Goal: Navigation & Orientation: Find specific page/section

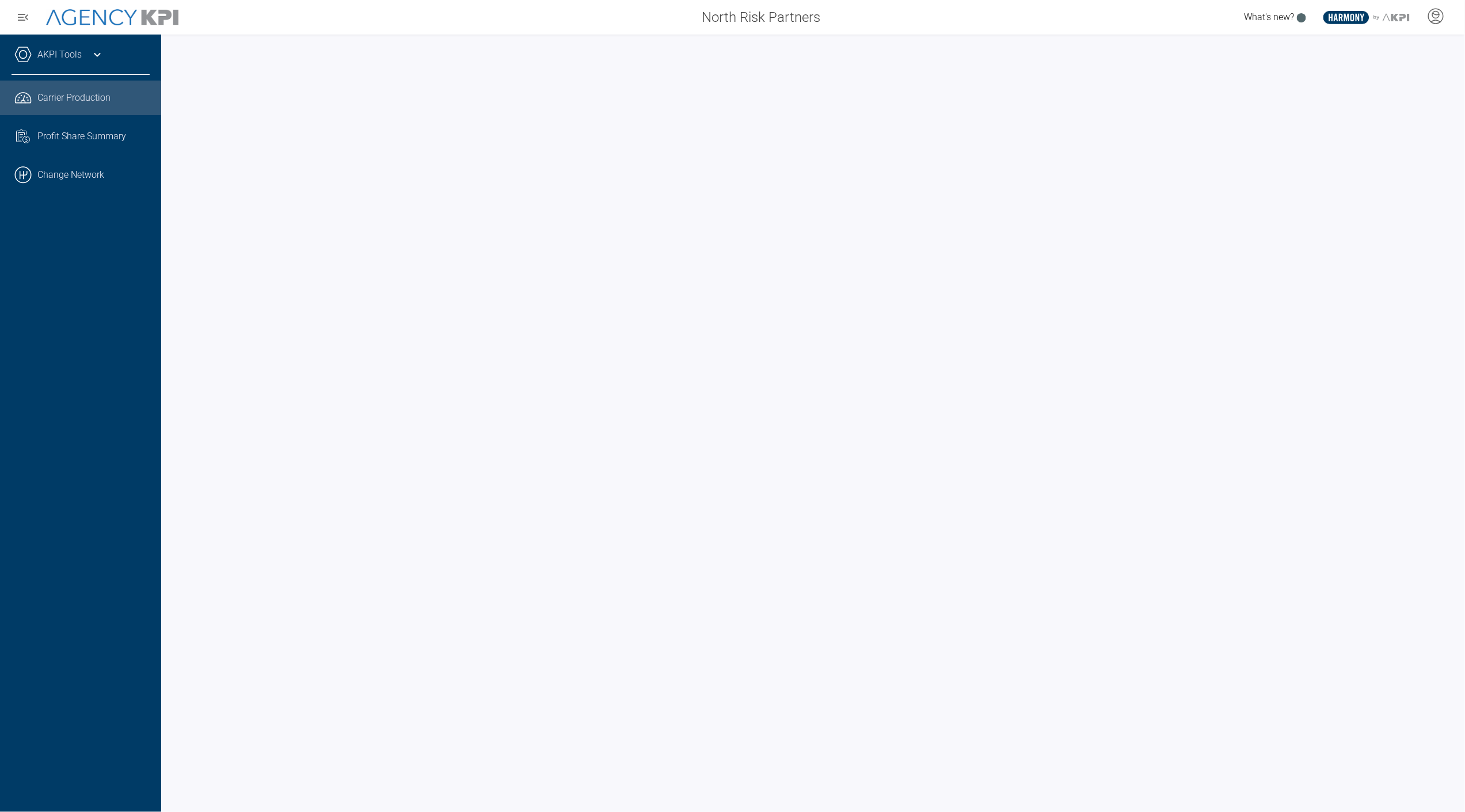
click at [91, 55] on icon at bounding box center [97, 55] width 14 height 14
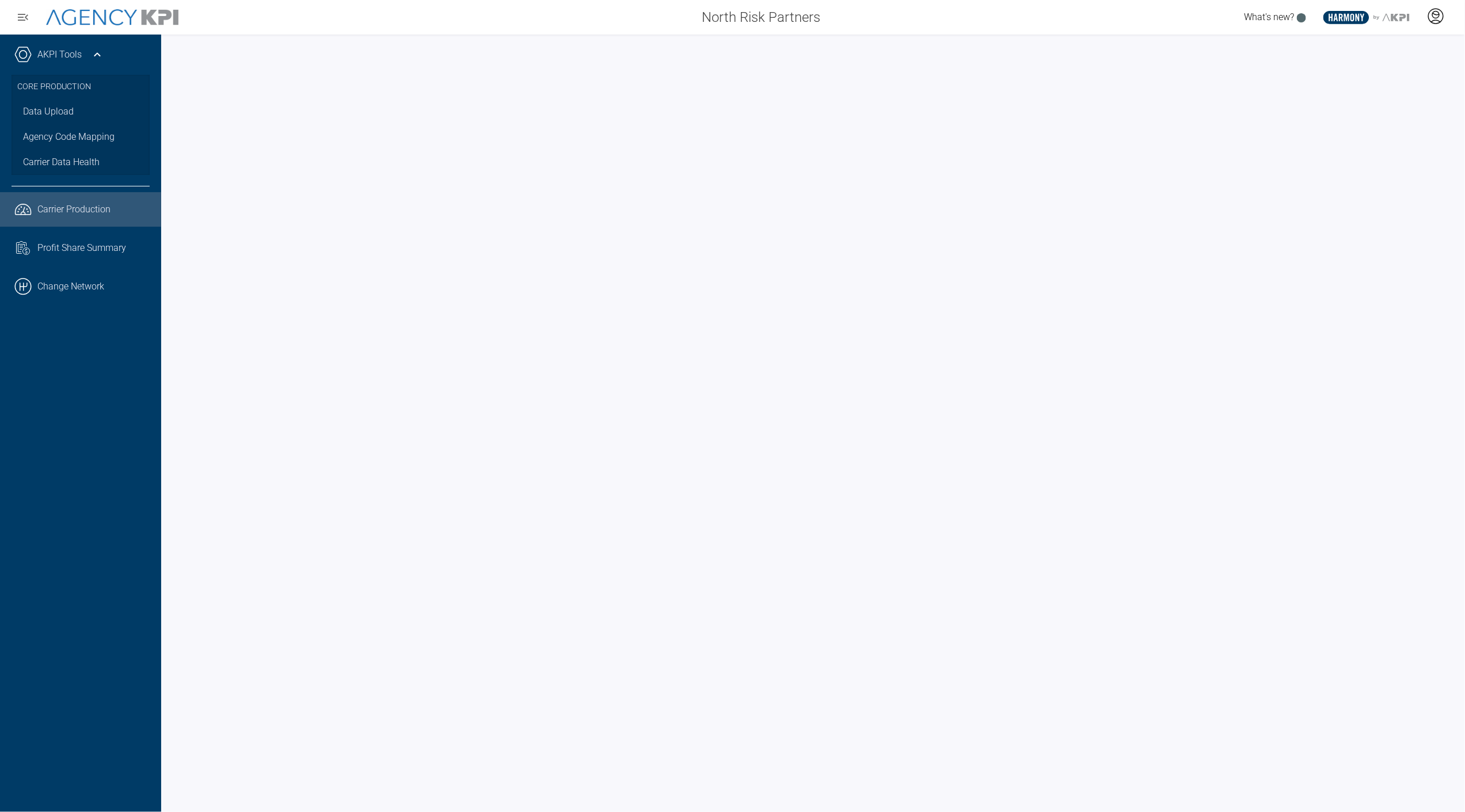
click at [1441, 20] on icon at bounding box center [1436, 16] width 17 height 17
click at [1371, 50] on span "Admin Portal" at bounding box center [1380, 48] width 50 height 9
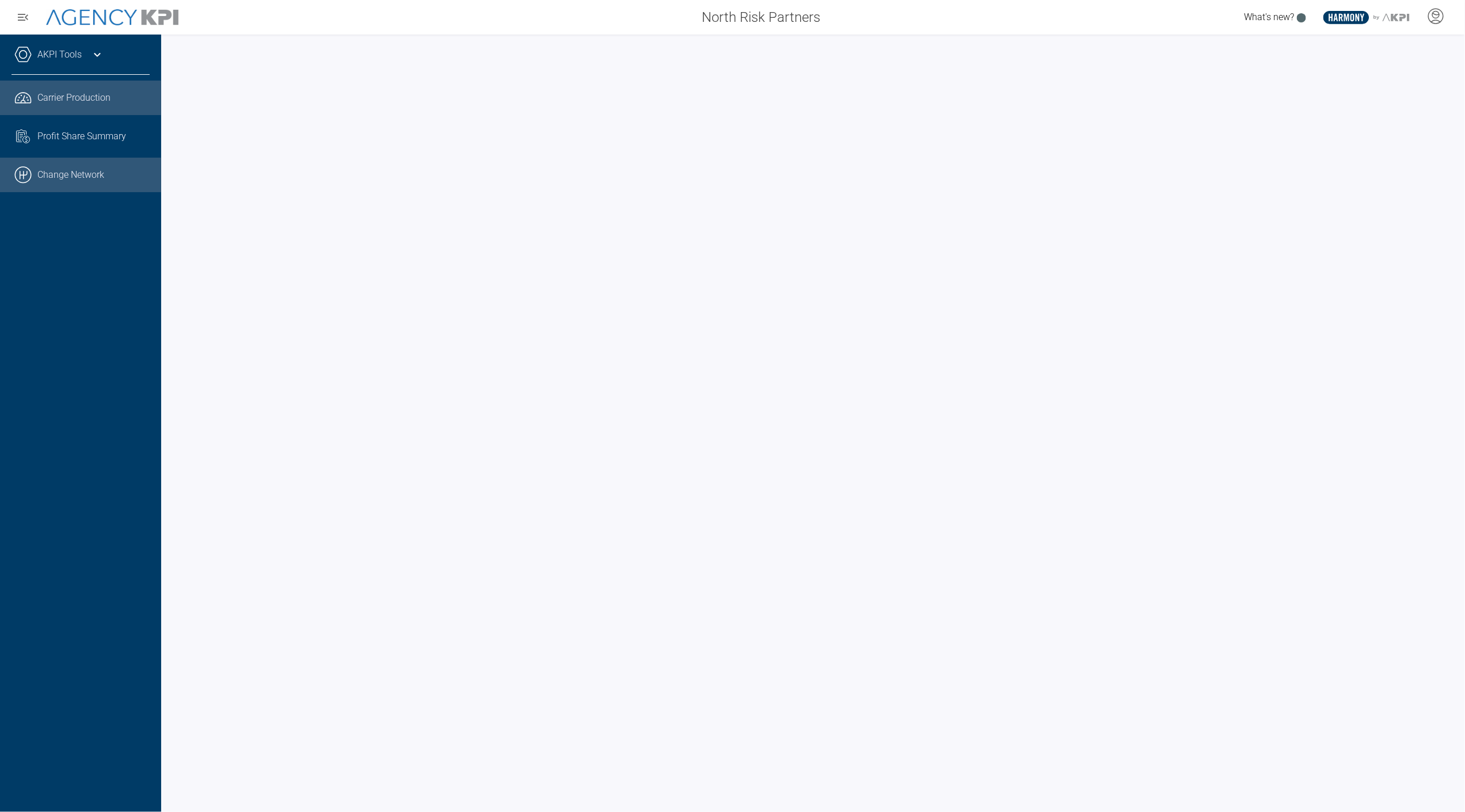
click at [93, 171] on link ".cls-1{fill:none;stroke:#000;stroke-linecap:round;stroke-linejoin:round;stroke-…" at bounding box center [81, 175] width 161 height 35
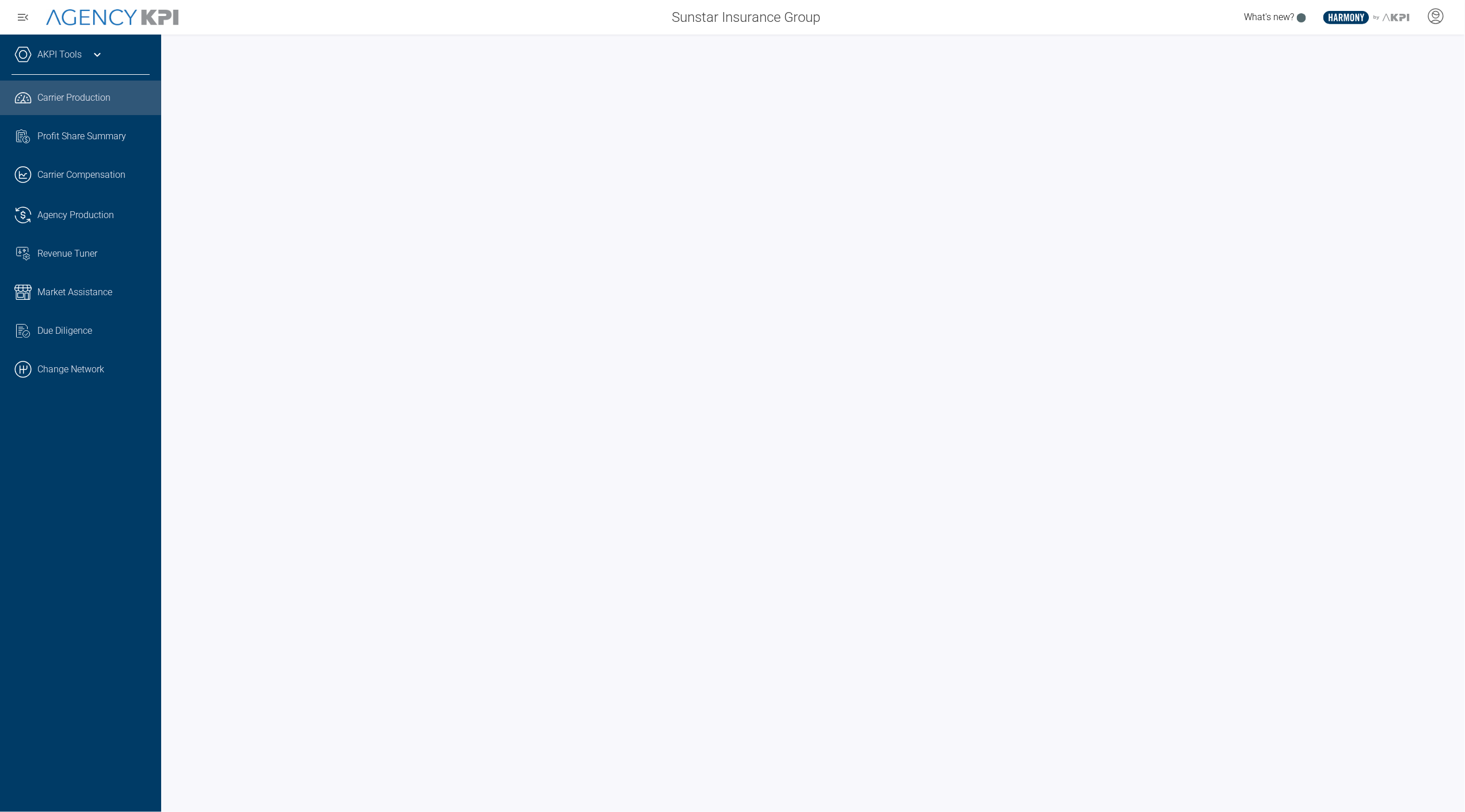
click at [73, 55] on link "AKPI Tools" at bounding box center [59, 55] width 44 height 14
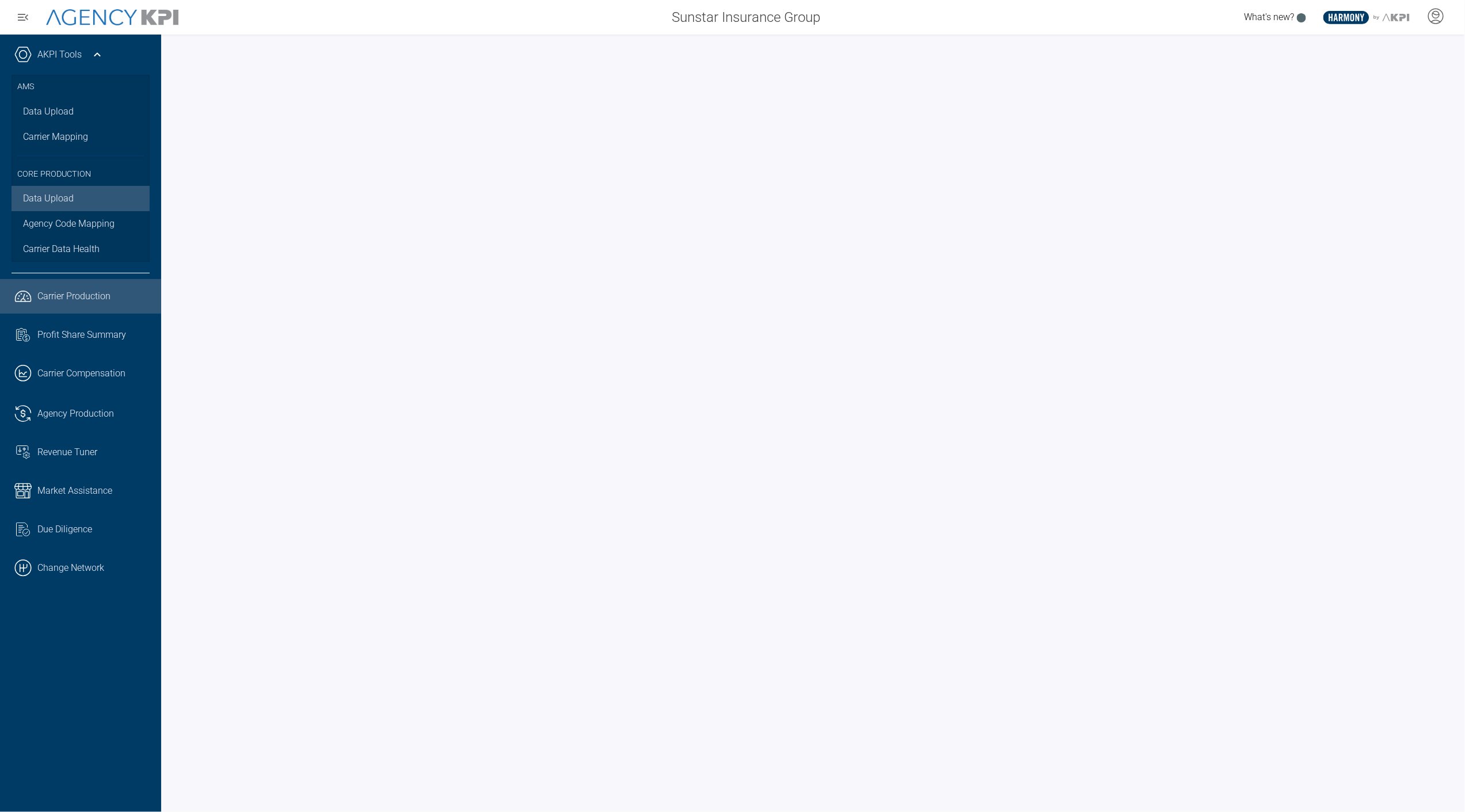
click at [45, 198] on link "Data Upload" at bounding box center [81, 199] width 138 height 25
click at [91, 251] on span "Carrier Data Health" at bounding box center [61, 249] width 77 height 14
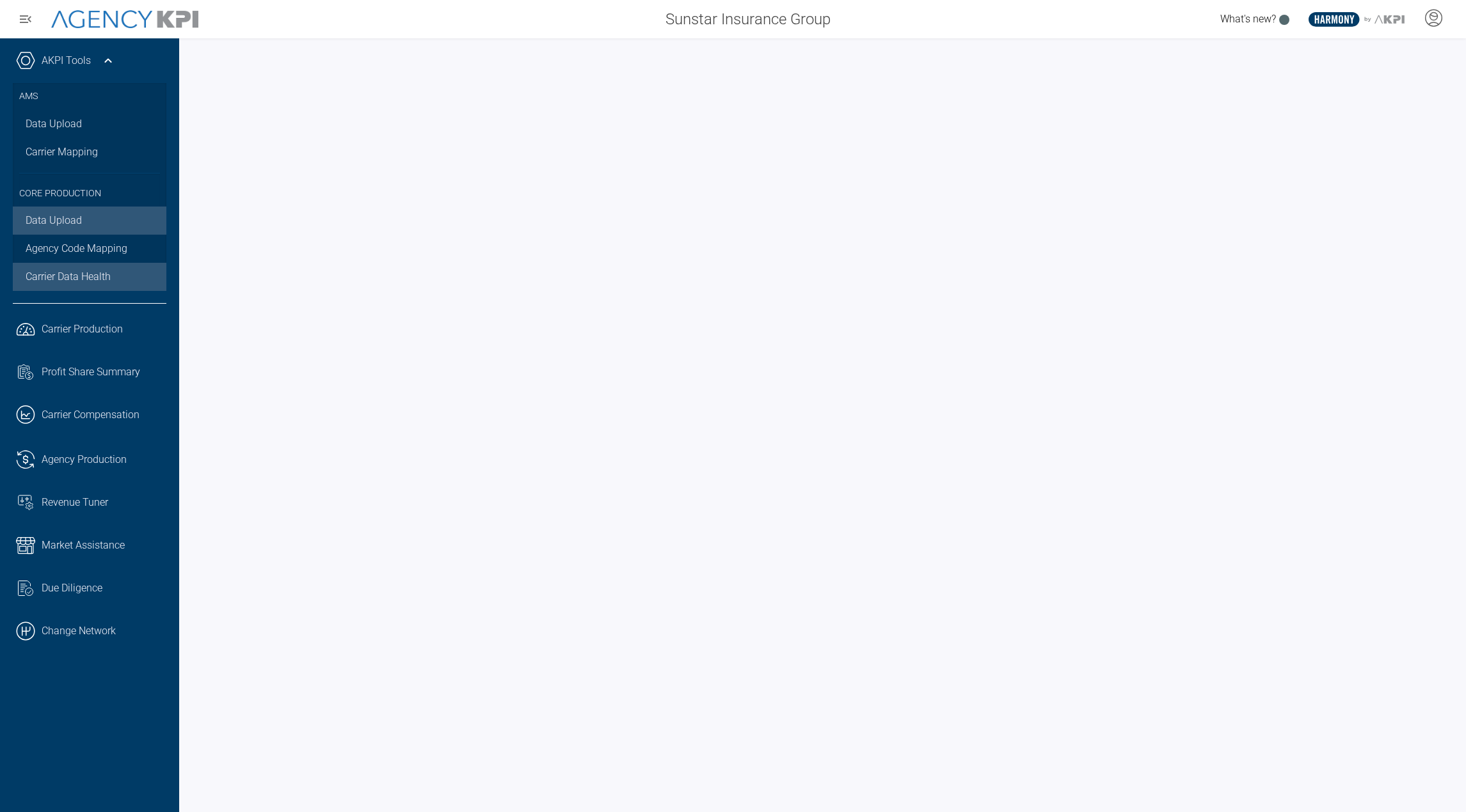
click at [77, 220] on link "Data Upload" at bounding box center [90, 221] width 154 height 28
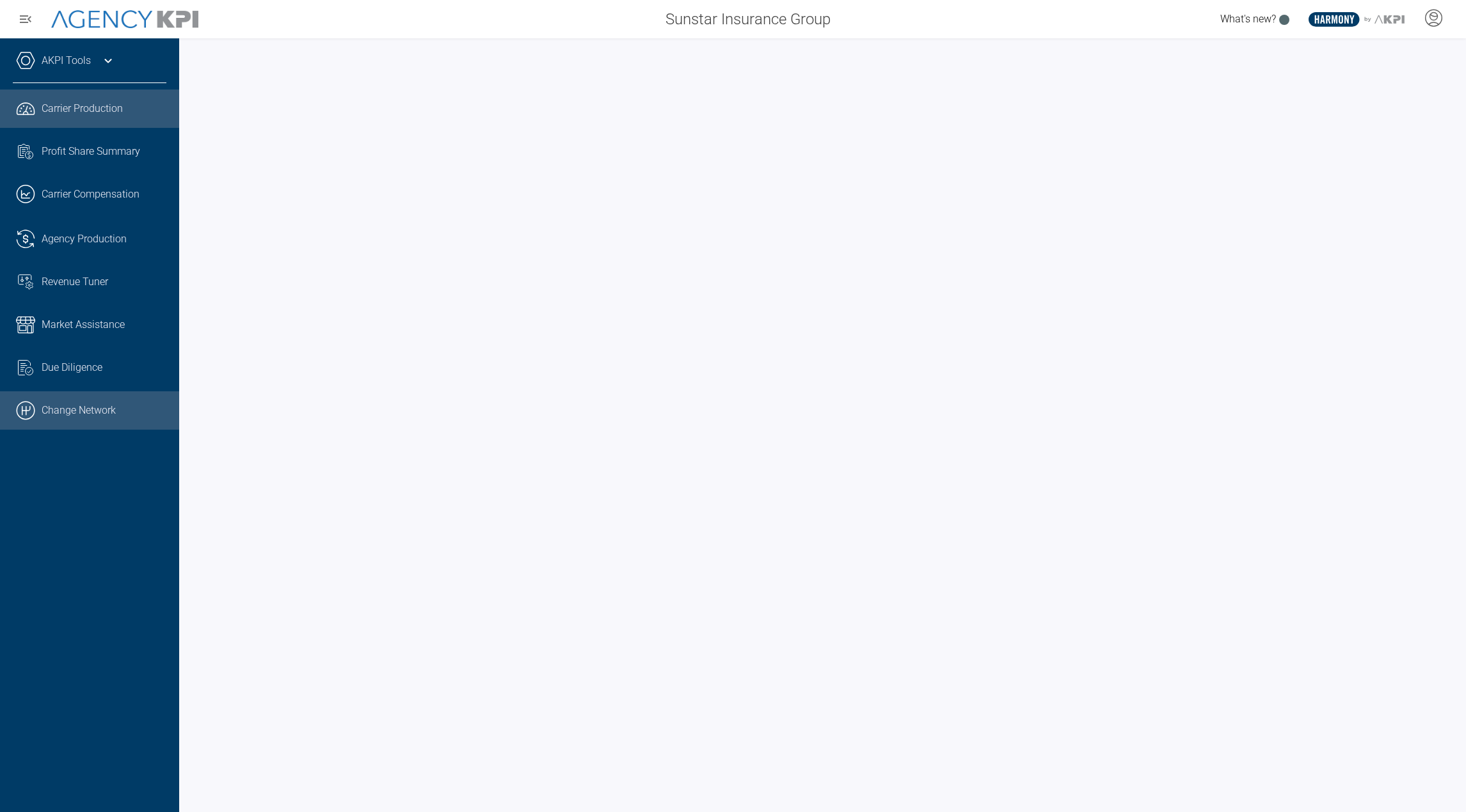
click at [104, 413] on link ".cls-1{fill:none;stroke:#000;stroke-linecap:round;stroke-linejoin:round;stroke-…" at bounding box center [90, 410] width 179 height 38
click at [86, 241] on span "Agency Production" at bounding box center [84, 239] width 85 height 15
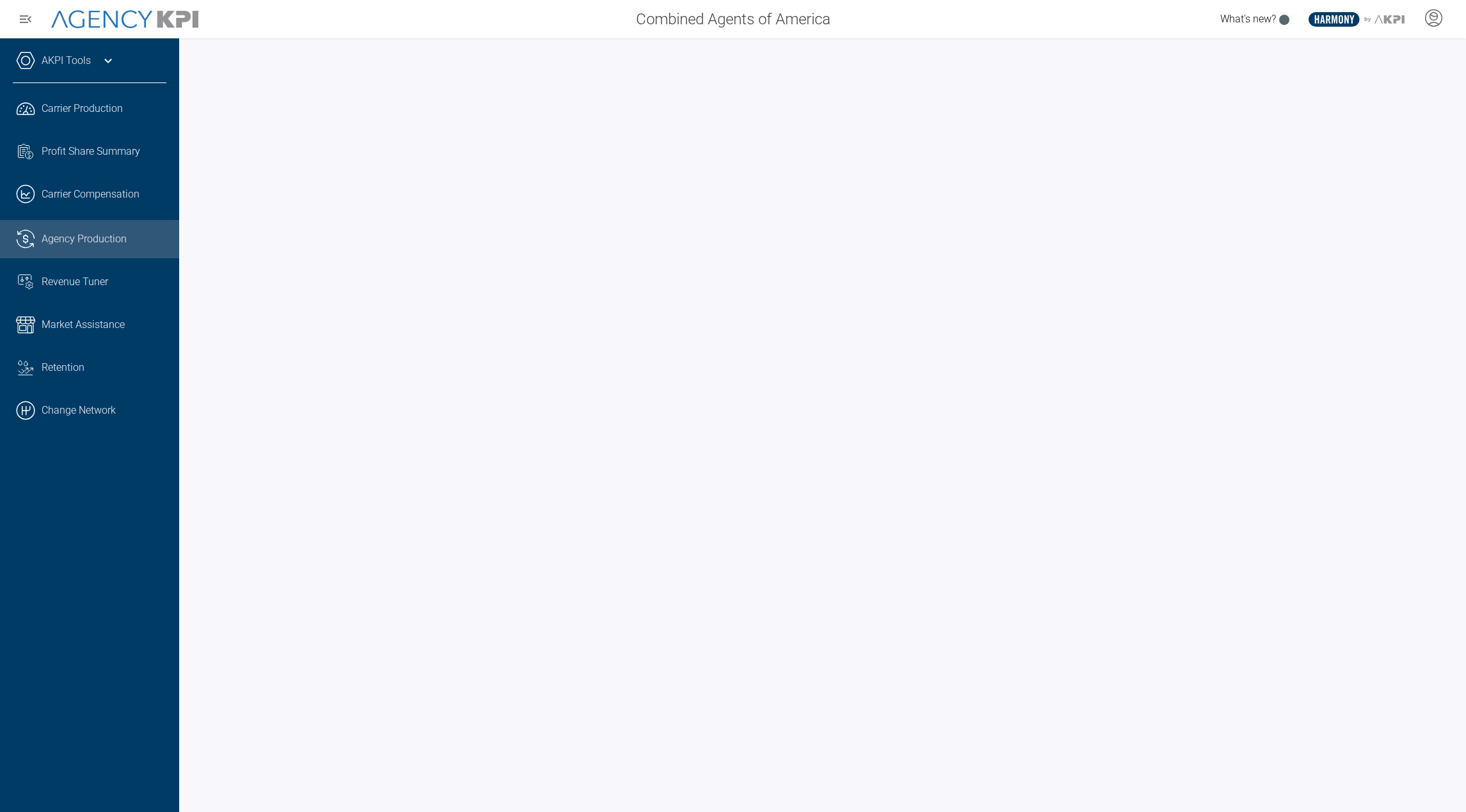
click at [106, 59] on icon at bounding box center [108, 61] width 15 height 15
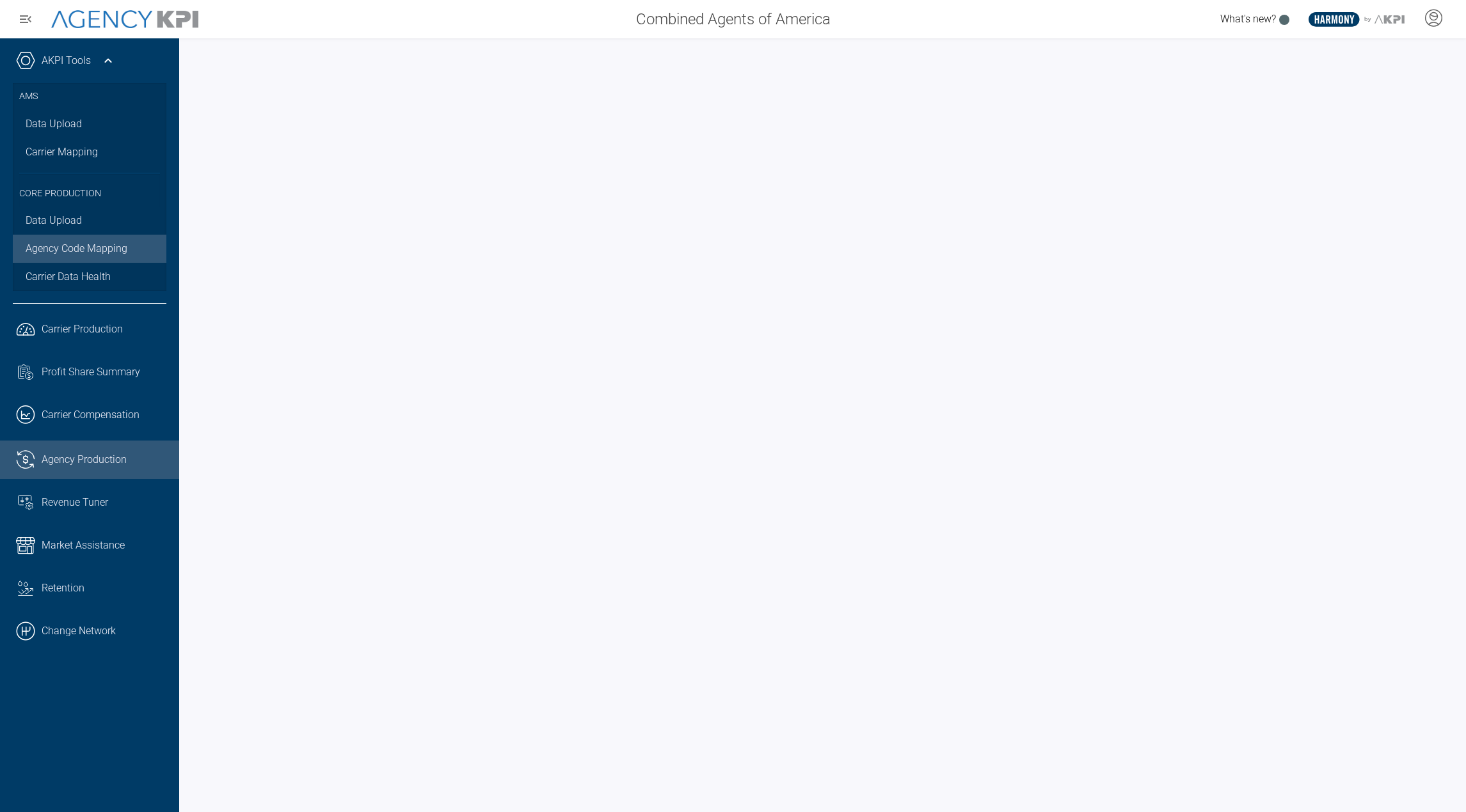
click at [51, 251] on link "Agency Code Mapping" at bounding box center [90, 248] width 154 height 28
